Goal: Task Accomplishment & Management: Complete application form

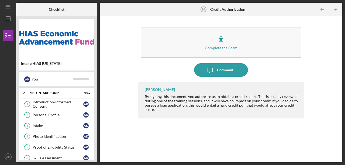
scroll to position [75, 0]
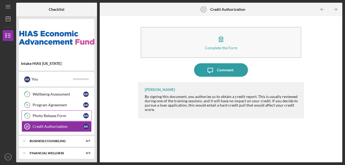
click at [41, 115] on div "Photo Release Form" at bounding box center [58, 116] width 51 height 4
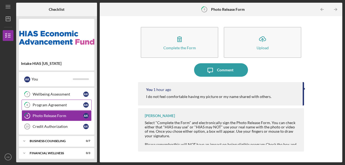
click at [49, 106] on link "8 Program Agreement A K" at bounding box center [57, 105] width 70 height 11
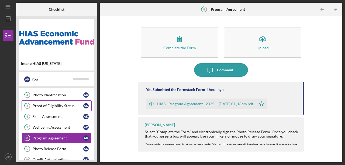
scroll to position [39, 0]
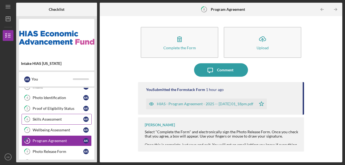
click at [57, 121] on link "6 Skills Assessment A K" at bounding box center [57, 119] width 70 height 11
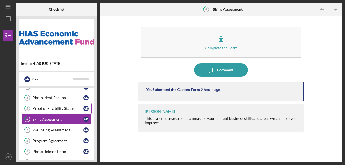
click at [64, 111] on link "5 Proof of Eligibility Status A K" at bounding box center [57, 108] width 70 height 11
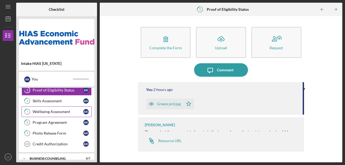
scroll to position [75, 0]
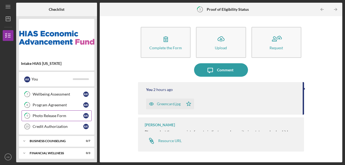
click at [60, 112] on link "9 Photo Release Form A K" at bounding box center [57, 116] width 70 height 11
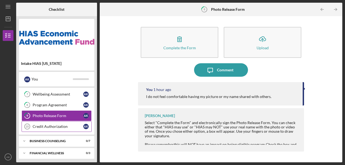
click at [64, 125] on div "Credit Authorization" at bounding box center [58, 127] width 51 height 4
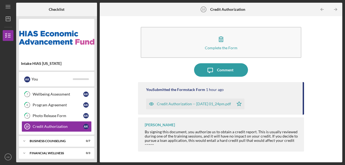
click at [202, 104] on div "Credit Authorization -- [DATE] 01_24pm.pdf" at bounding box center [194, 104] width 74 height 4
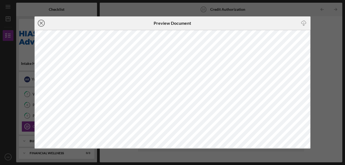
click at [43, 20] on icon "Icon/Close" at bounding box center [41, 22] width 13 height 13
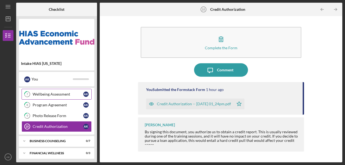
click at [54, 97] on link "7 Wellbeing Assessment A K" at bounding box center [57, 94] width 70 height 11
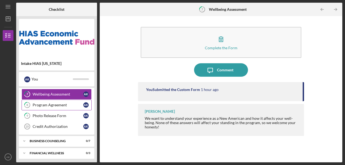
click at [62, 103] on div "Program Agreement" at bounding box center [58, 105] width 51 height 4
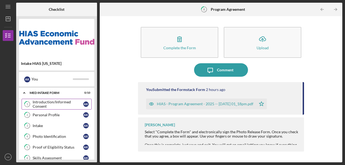
click at [61, 103] on div "Introduction/Informed Consent" at bounding box center [58, 104] width 51 height 9
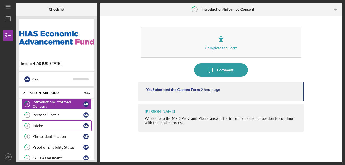
click at [59, 122] on link "3 Intake A K" at bounding box center [57, 125] width 70 height 11
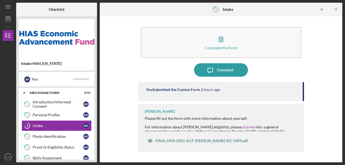
click at [172, 141] on div "FINAL HHS-2021-ACF-[PERSON_NAME]-RG-1909.pdf" at bounding box center [202, 141] width 92 height 4
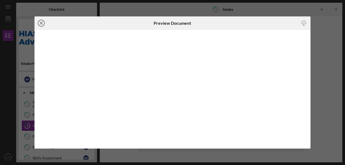
click at [41, 24] on line at bounding box center [41, 23] width 3 height 3
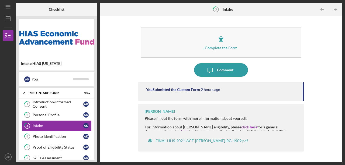
click at [328, 99] on div "Complete the Form Form Icon/Message Comment You Submitted the Custom Form 2 hou…" at bounding box center [220, 89] width 237 height 141
drag, startPoint x: 303, startPoint y: 93, endPoint x: 302, endPoint y: 104, distance: 10.3
click at [301, 108] on div "You Submitted the Custom Form 2 hours ago [PERSON_NAME] Please fill out the for…" at bounding box center [221, 118] width 166 height 72
click at [51, 112] on link "2 Personal Profile A K" at bounding box center [57, 115] width 70 height 11
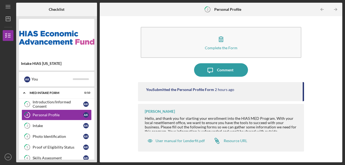
drag, startPoint x: 303, startPoint y: 92, endPoint x: 304, endPoint y: 98, distance: 6.5
click at [304, 98] on div "You Submitted the Personal Profile Form 2 hours ago" at bounding box center [221, 91] width 166 height 19
click at [180, 121] on div "Hello, and thank you for starting your enrollment into the HIAS MED Program. Wi…" at bounding box center [222, 127] width 154 height 22
click at [181, 120] on div "Hello, and thank you for starting your enrollment into the HIAS MED Program. Wi…" at bounding box center [222, 127] width 154 height 22
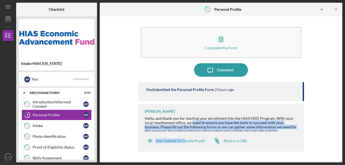
drag, startPoint x: 184, startPoint y: 124, endPoint x: 185, endPoint y: 172, distance: 48.3
click at [185, 165] on html "Icon/Menu 2 Personal Profile Checklist Intake HIAS [US_STATE] A K You Icon/Expa…" at bounding box center [172, 82] width 345 height 165
